Goal: Task Accomplishment & Management: Use online tool/utility

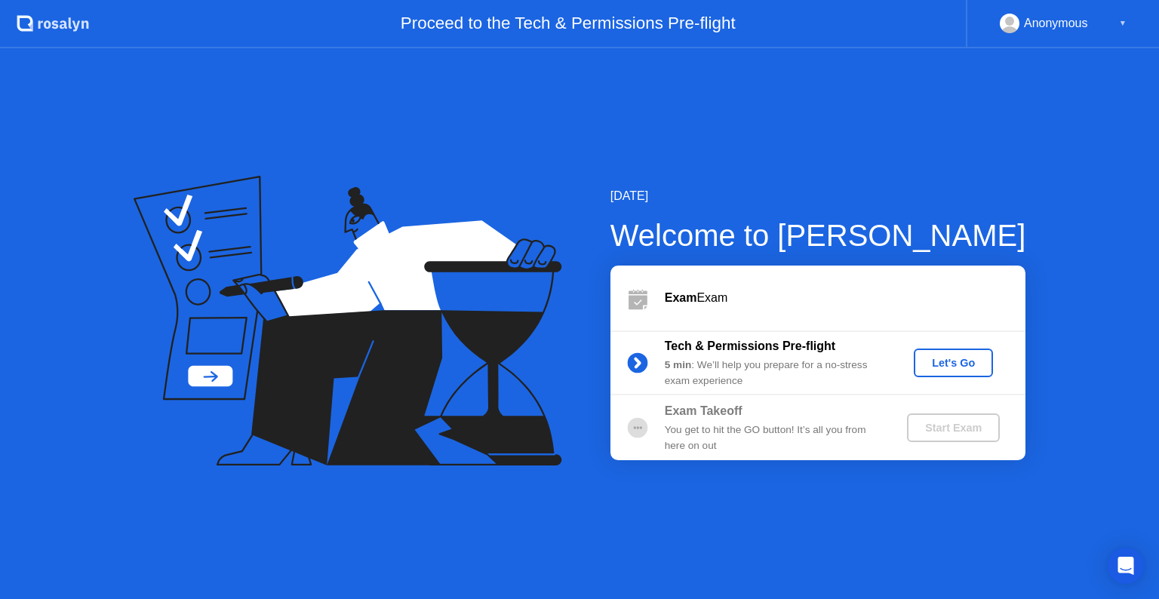
click at [953, 426] on div "Start Exam" at bounding box center [953, 428] width 81 height 12
click at [847, 417] on div "Exam Takeoff" at bounding box center [773, 411] width 217 height 18
click at [1071, 270] on div "[DATE] Welcome to [PERSON_NAME] Exam Exam Tech & Permissions Pre-flight 5 min :…" at bounding box center [579, 323] width 1159 height 551
click at [486, 373] on icon at bounding box center [348, 321] width 429 height 291
click at [947, 432] on div "Start Exam" at bounding box center [953, 428] width 81 height 12
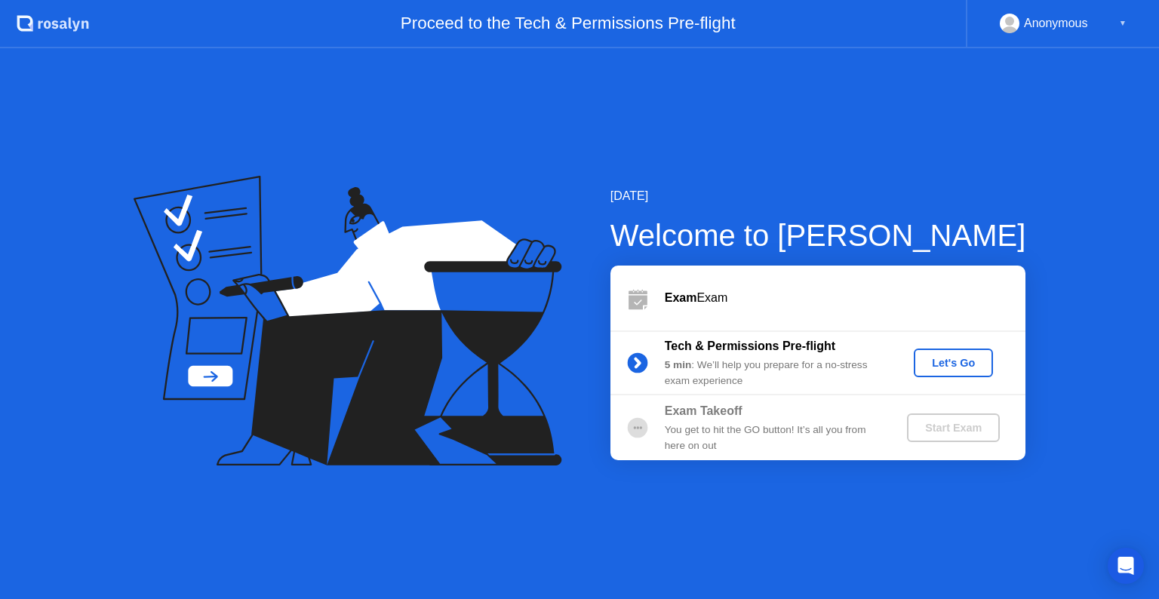
click at [947, 432] on div "Start Exam" at bounding box center [953, 428] width 81 height 12
click at [960, 367] on div "Let's Go" at bounding box center [953, 363] width 67 height 12
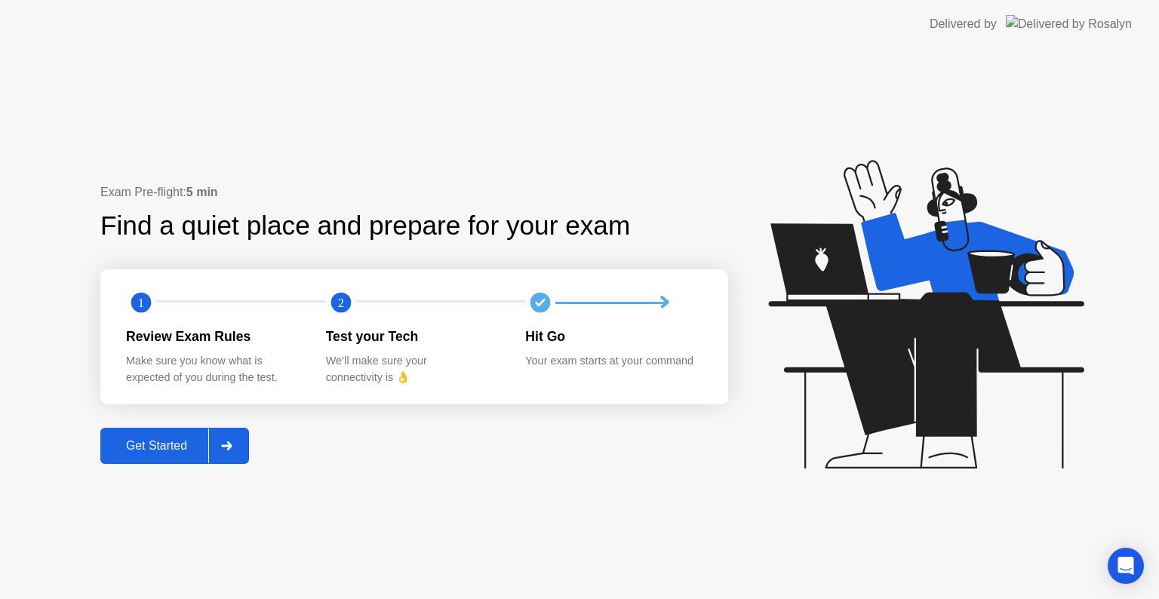
click at [123, 453] on div "Get Started" at bounding box center [156, 446] width 103 height 14
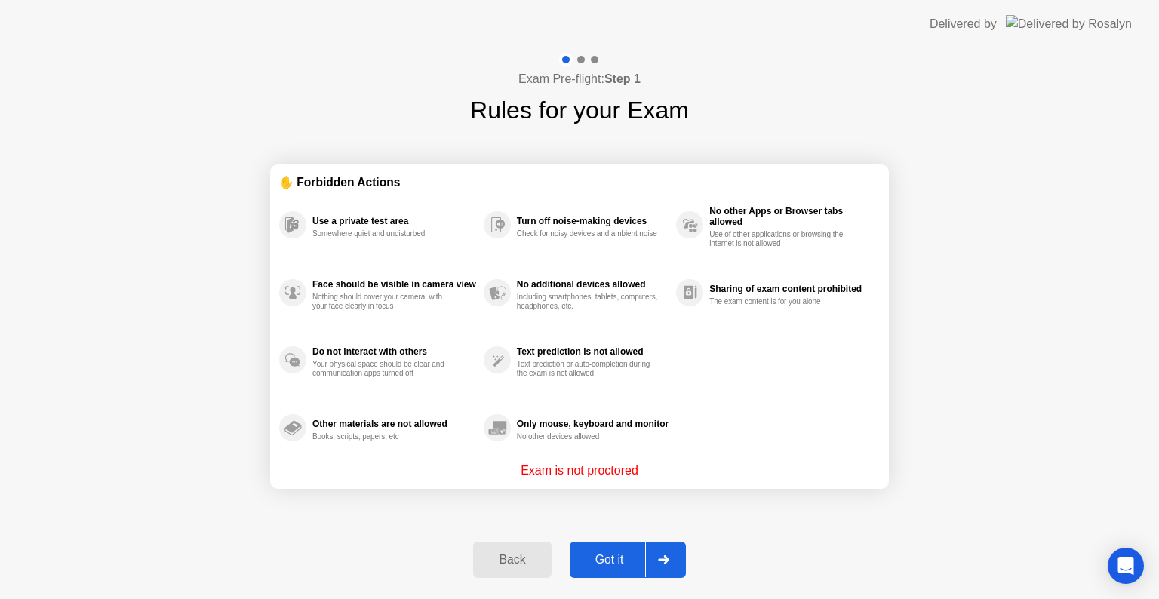
click at [615, 561] on div "Got it" at bounding box center [609, 560] width 71 height 14
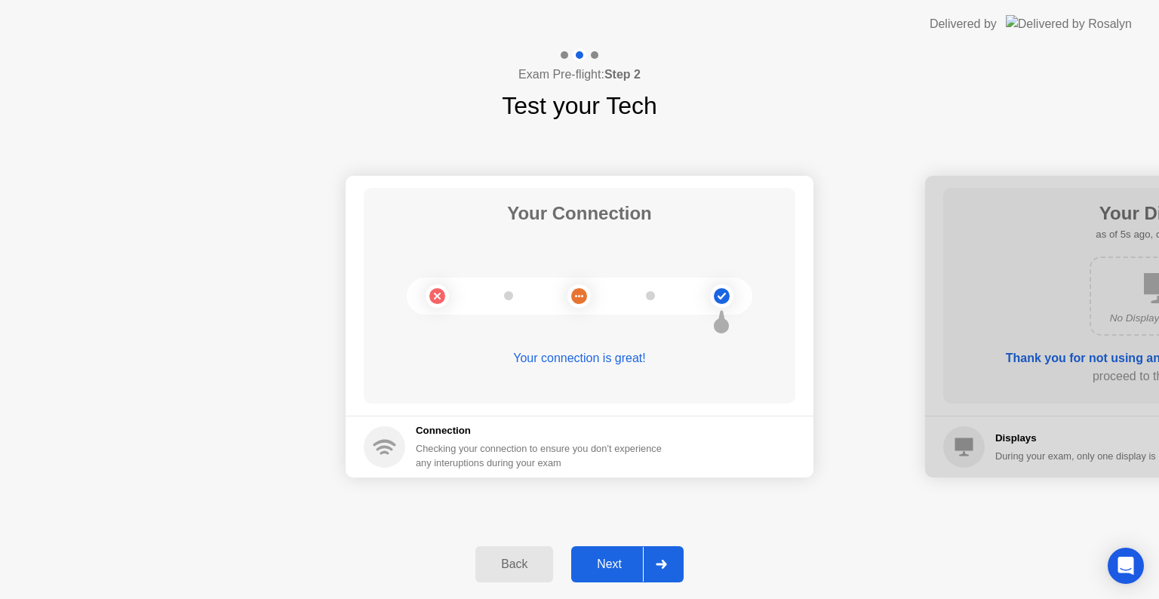
click at [616, 574] on button "Next" at bounding box center [627, 564] width 112 height 36
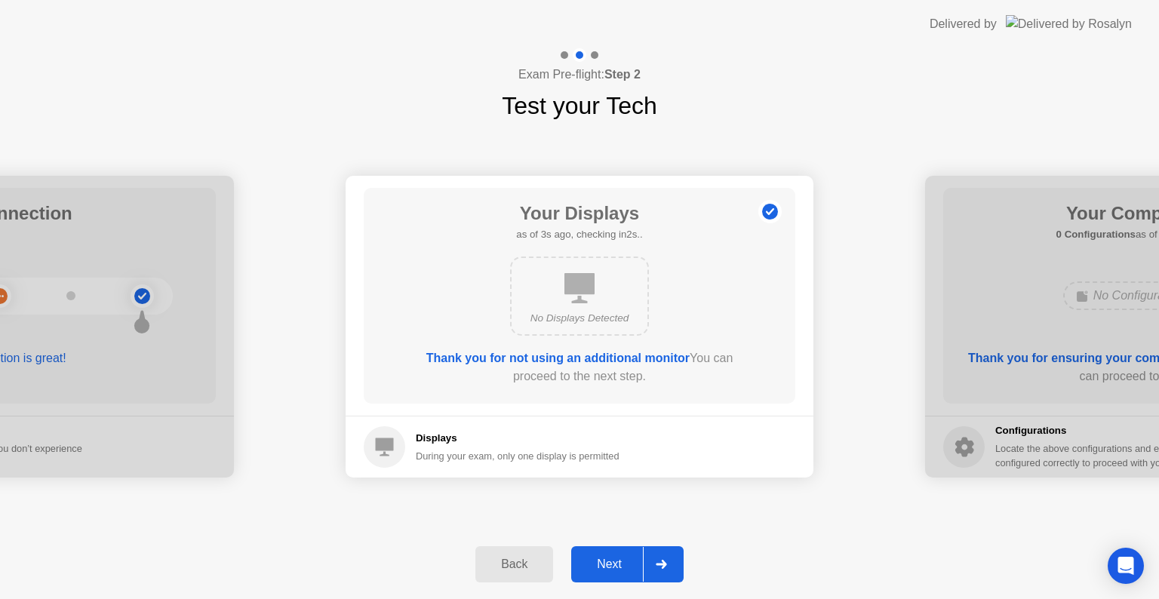
click at [623, 564] on div "Next" at bounding box center [609, 565] width 67 height 14
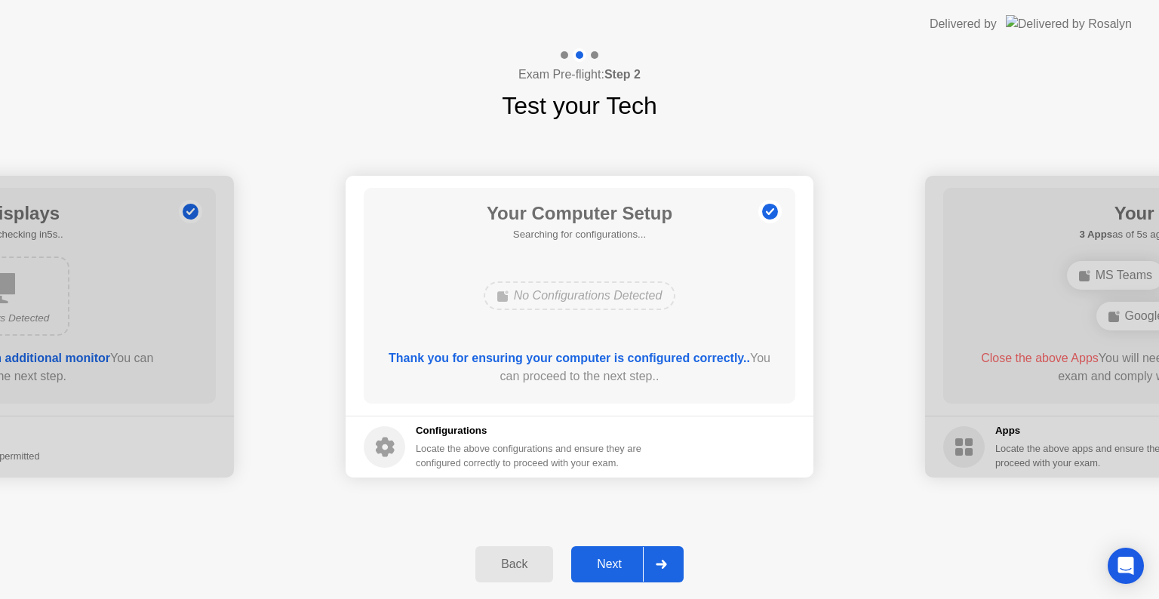
click at [623, 564] on div "Next" at bounding box center [609, 565] width 67 height 14
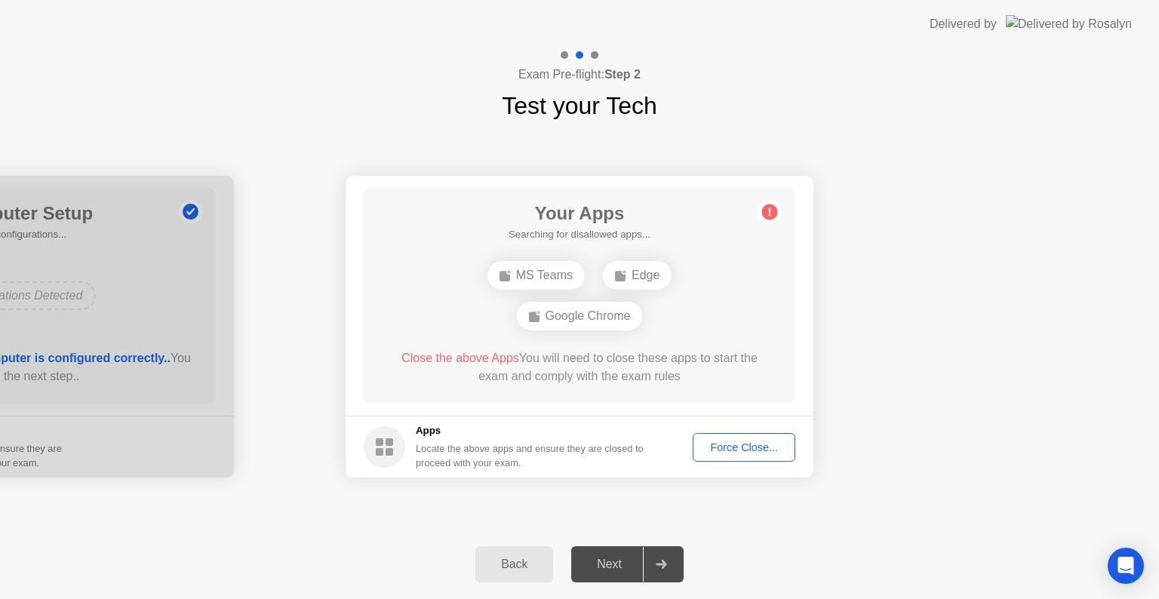
click at [623, 564] on div "Next" at bounding box center [609, 565] width 67 height 14
click at [733, 441] on div "Force Close..." at bounding box center [744, 447] width 92 height 12
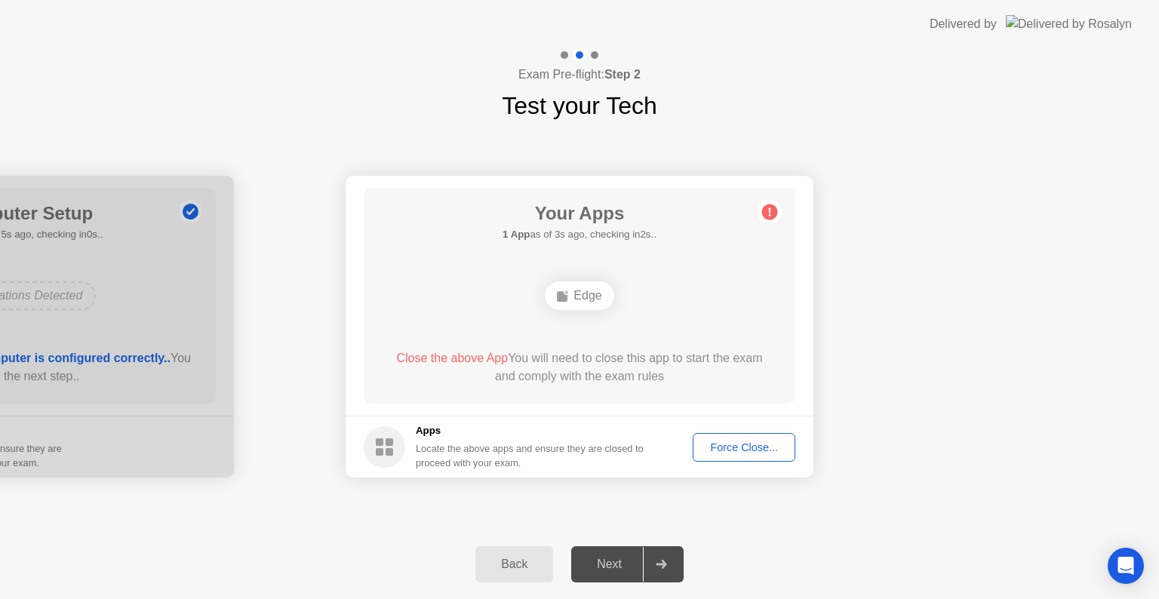
click at [727, 444] on div "Force Close..." at bounding box center [744, 447] width 92 height 12
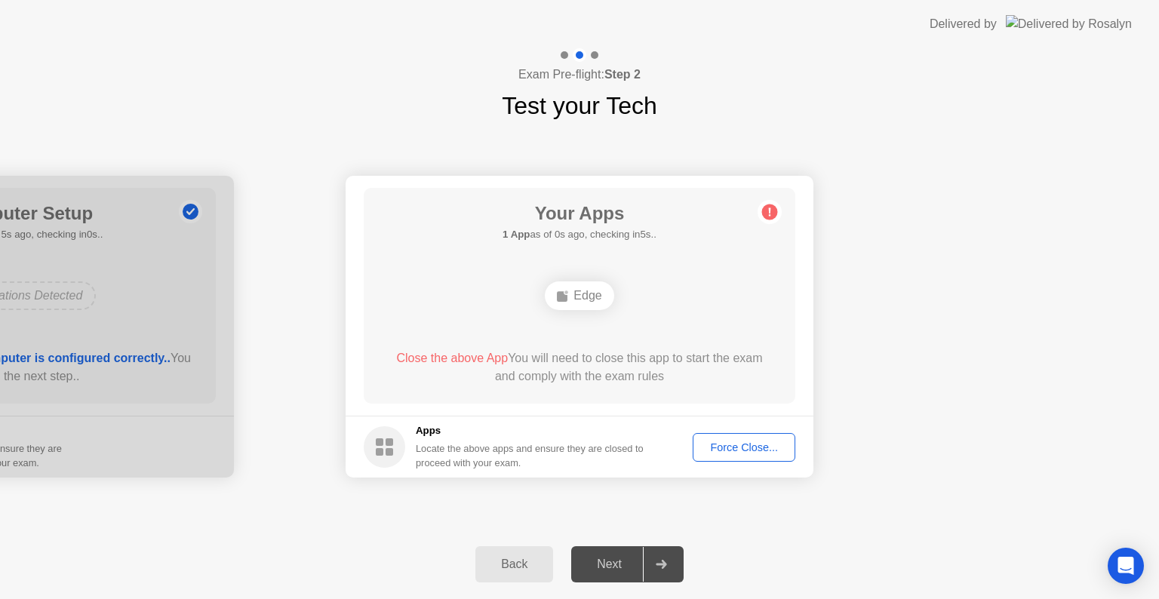
click at [745, 447] on div "Force Close..." at bounding box center [744, 447] width 92 height 12
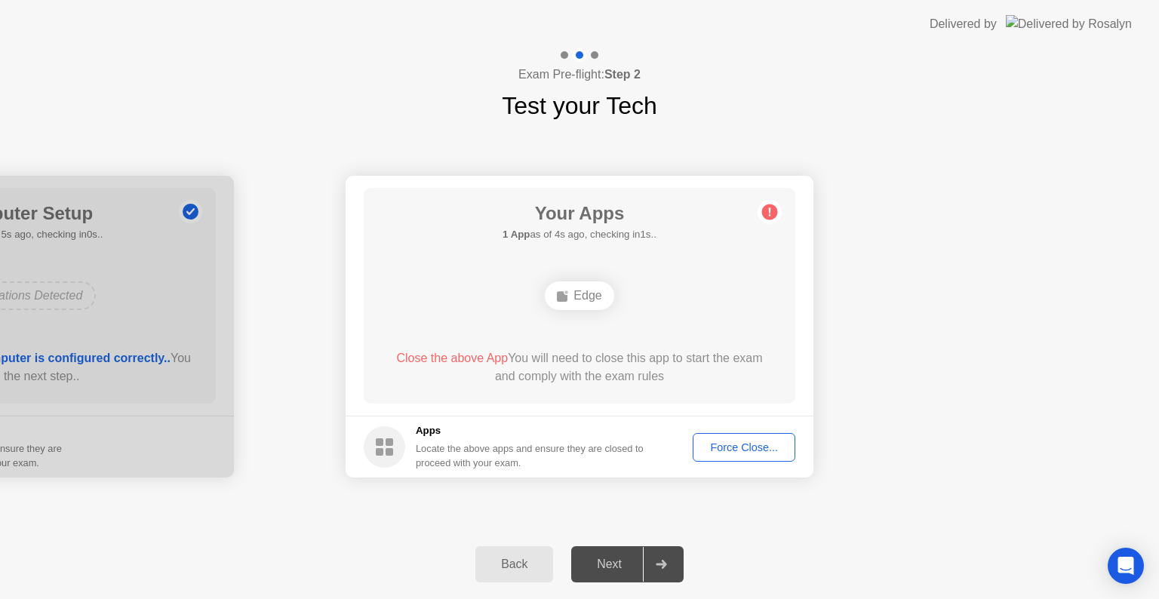
click at [821, 551] on div "Back Next" at bounding box center [579, 564] width 1159 height 69
click at [517, 564] on div "Back" at bounding box center [514, 565] width 69 height 14
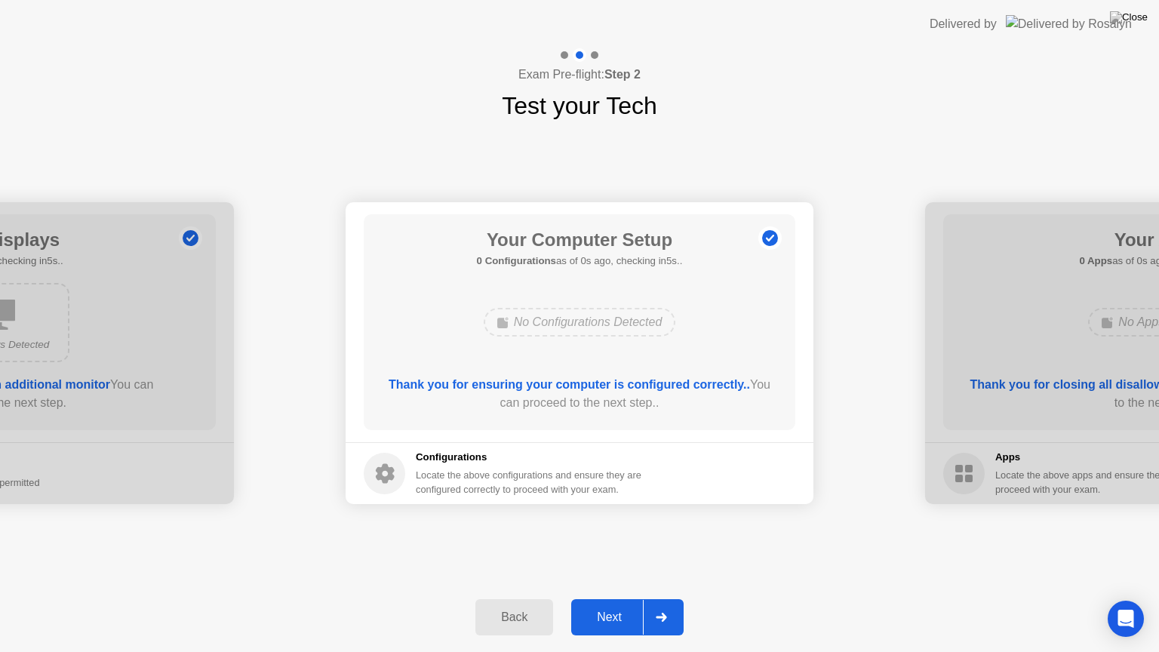
click at [598, 598] on div "Next" at bounding box center [609, 617] width 67 height 14
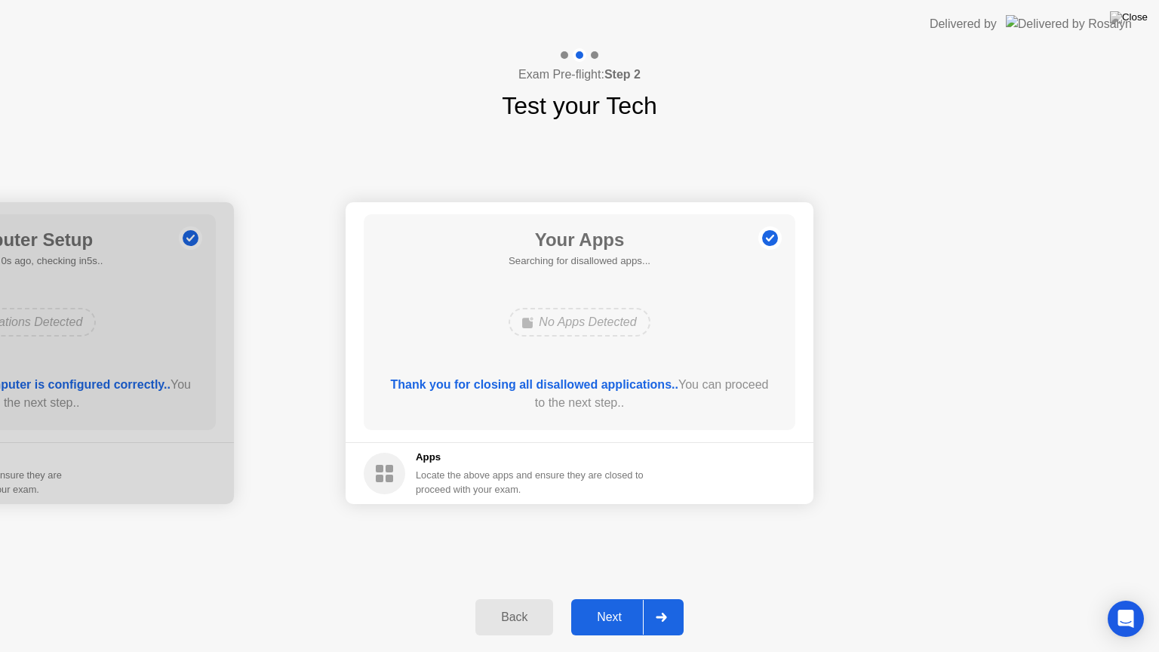
click at [632, 598] on div "Next" at bounding box center [609, 617] width 67 height 14
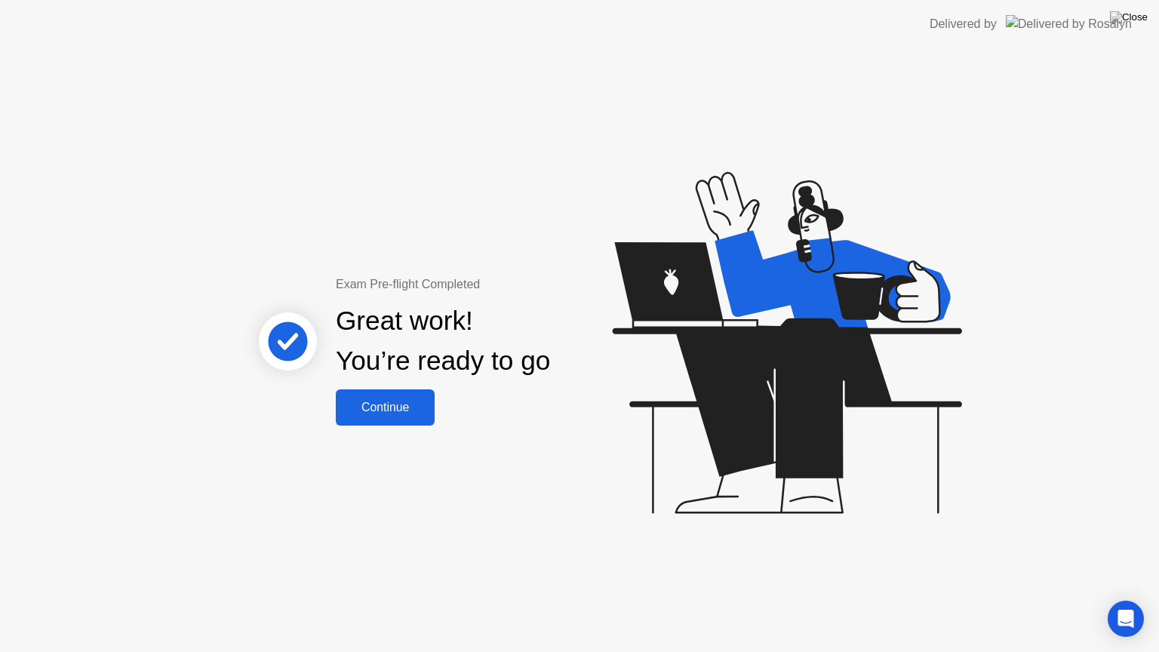
click at [442, 420] on div "Exam Pre-flight Completed Great work! You’re ready to go Continue" at bounding box center [443, 350] width 407 height 150
click at [438, 417] on div "Exam Pre-flight Completed Great work! You’re ready to go Continue" at bounding box center [443, 350] width 407 height 150
click at [417, 412] on div "Continue" at bounding box center [385, 408] width 90 height 14
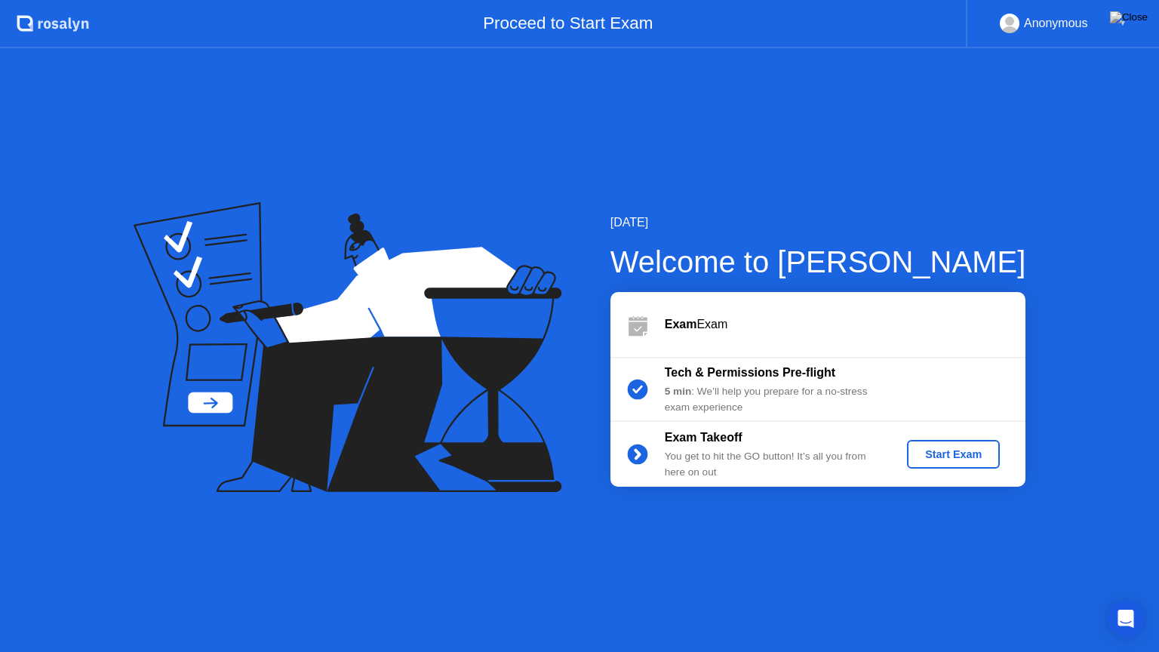
click at [927, 460] on div "Start Exam" at bounding box center [953, 454] width 81 height 12
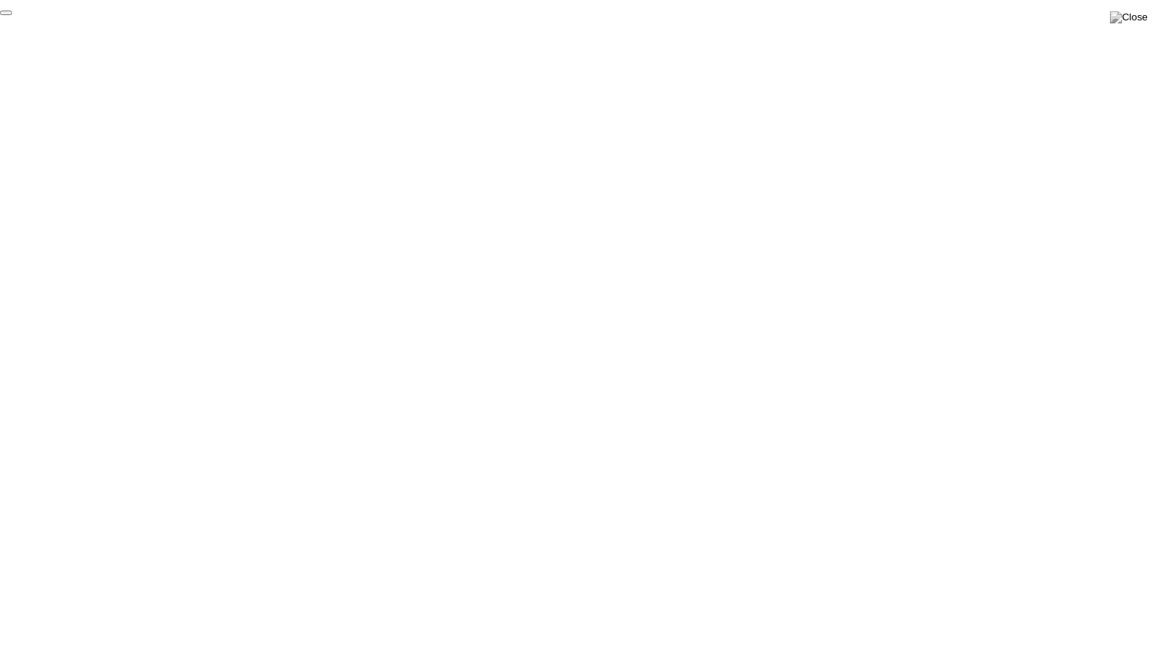
click div "End Proctoring Session"
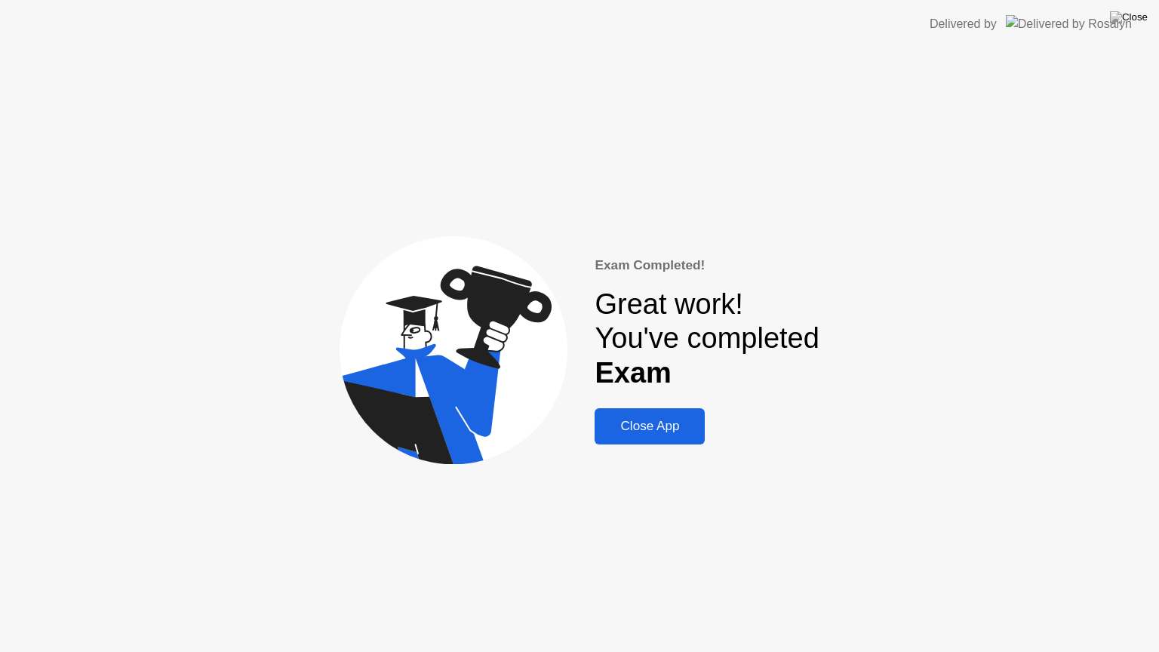
click at [677, 434] on div "Close App" at bounding box center [649, 426] width 101 height 15
